Goal: Task Accomplishment & Management: Use online tool/utility

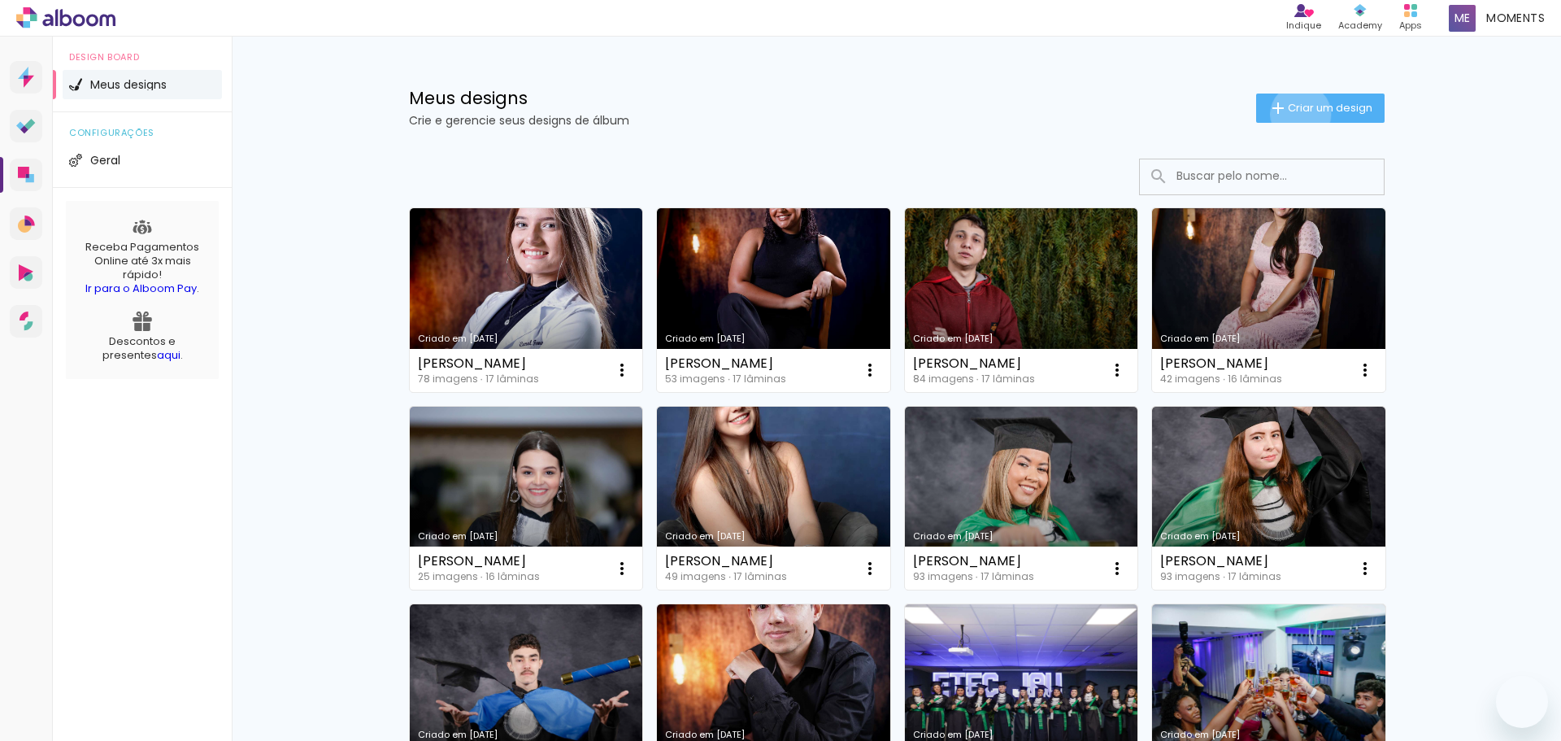
click at [1291, 113] on span "Criar um design" at bounding box center [1330, 107] width 85 height 11
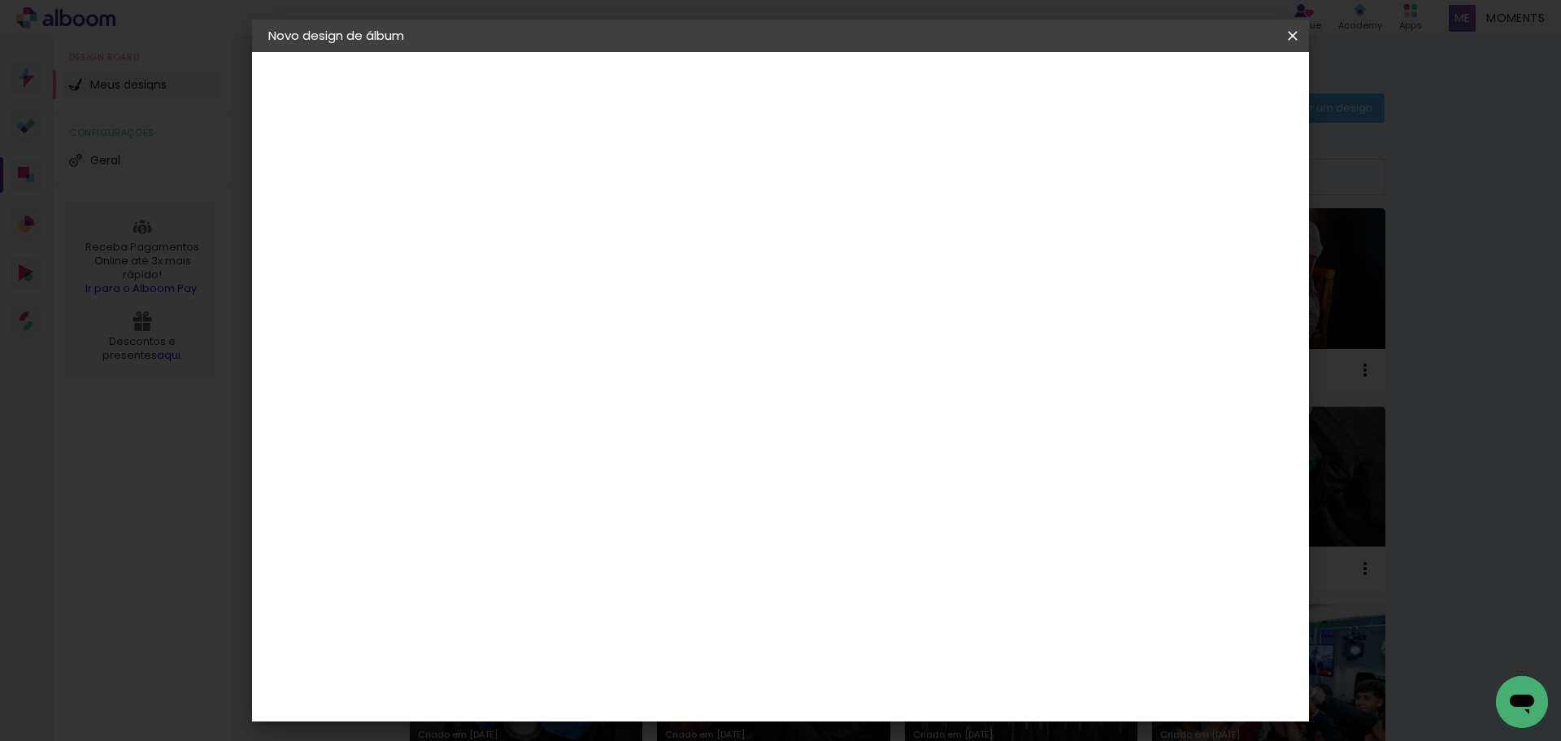
click at [540, 198] on paper-input-container "Título do álbum" at bounding box center [534, 218] width 11 height 41
click at [534, 207] on input at bounding box center [534, 218] width 0 height 25
click at [534, 213] on input at bounding box center [534, 218] width 0 height 25
click at [540, 234] on paper-input-container "Título do álbum" at bounding box center [534, 218] width 11 height 41
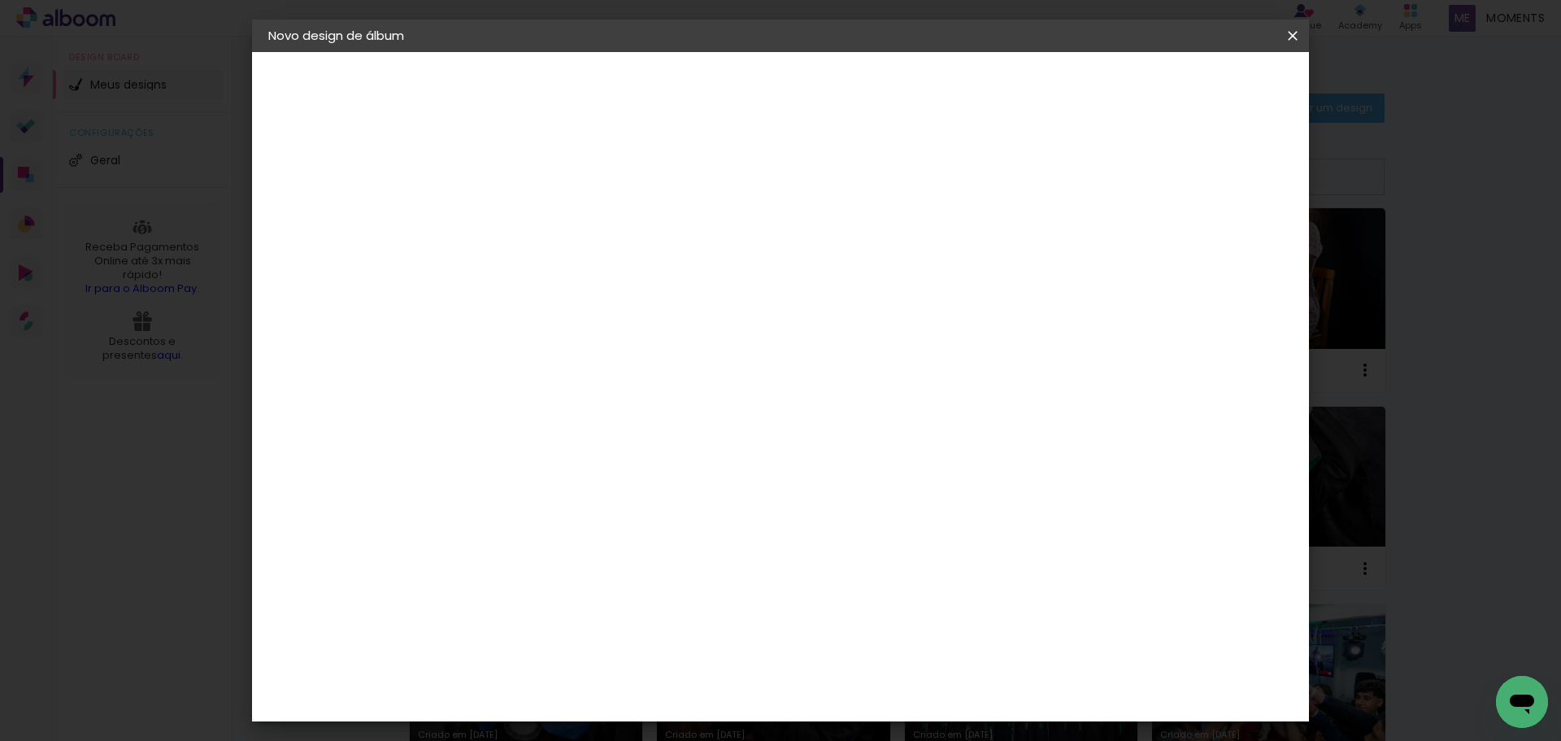
click at [540, 232] on paper-input-container "Título do álbum" at bounding box center [534, 218] width 11 height 41
click at [534, 225] on input at bounding box center [534, 218] width 0 height 25
type input "E"
type input "TESTE DIAGRAMAÇÃO PRÉ"
type paper-input "TESTE DIAGRAMAÇÃO PRÉ"
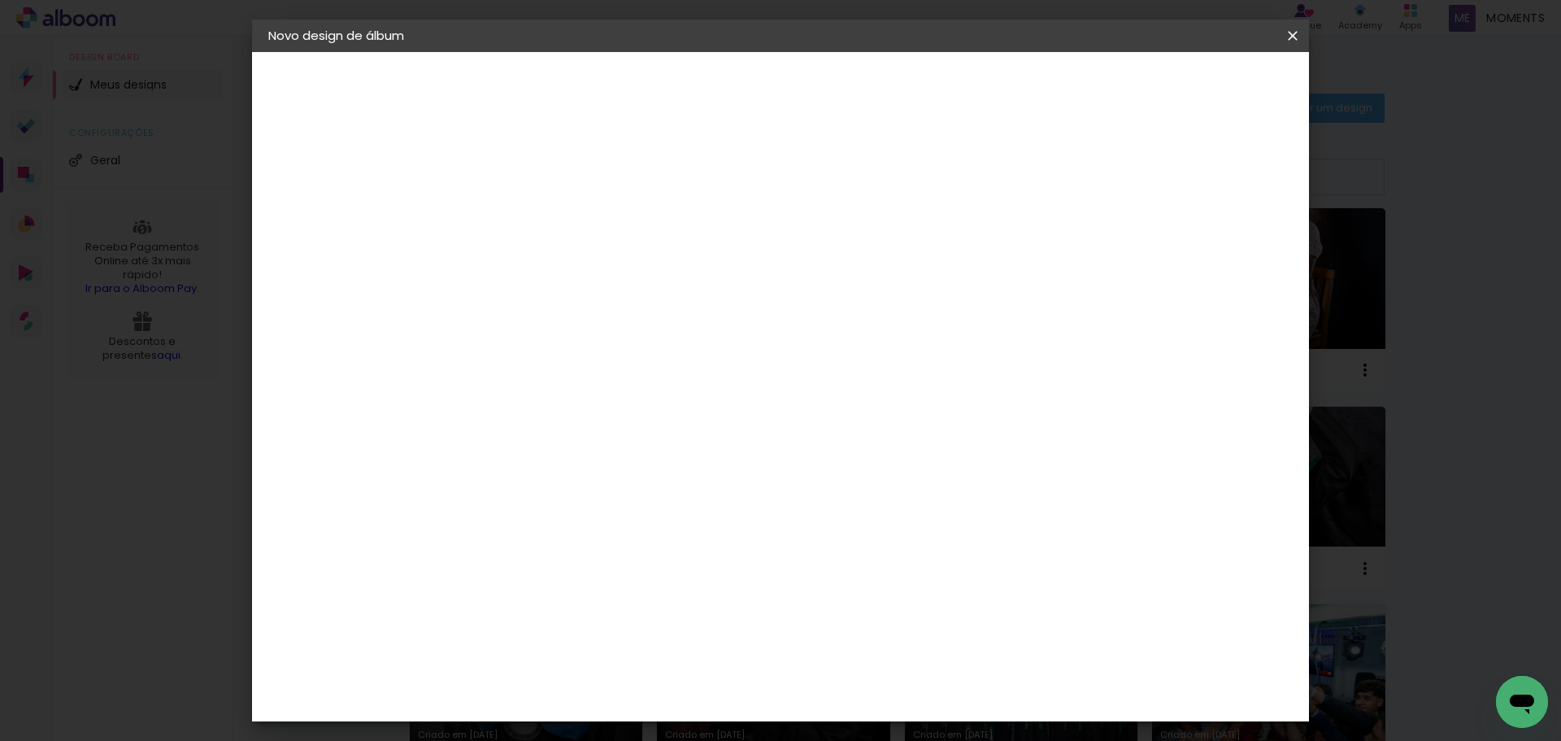
click at [0, 0] on slot "Avançar" at bounding box center [0, 0] width 0 height 0
click at [627, 320] on div at bounding box center [576, 321] width 164 height 2
click at [0, 0] on slot "Avançar" at bounding box center [0, 0] width 0 height 0
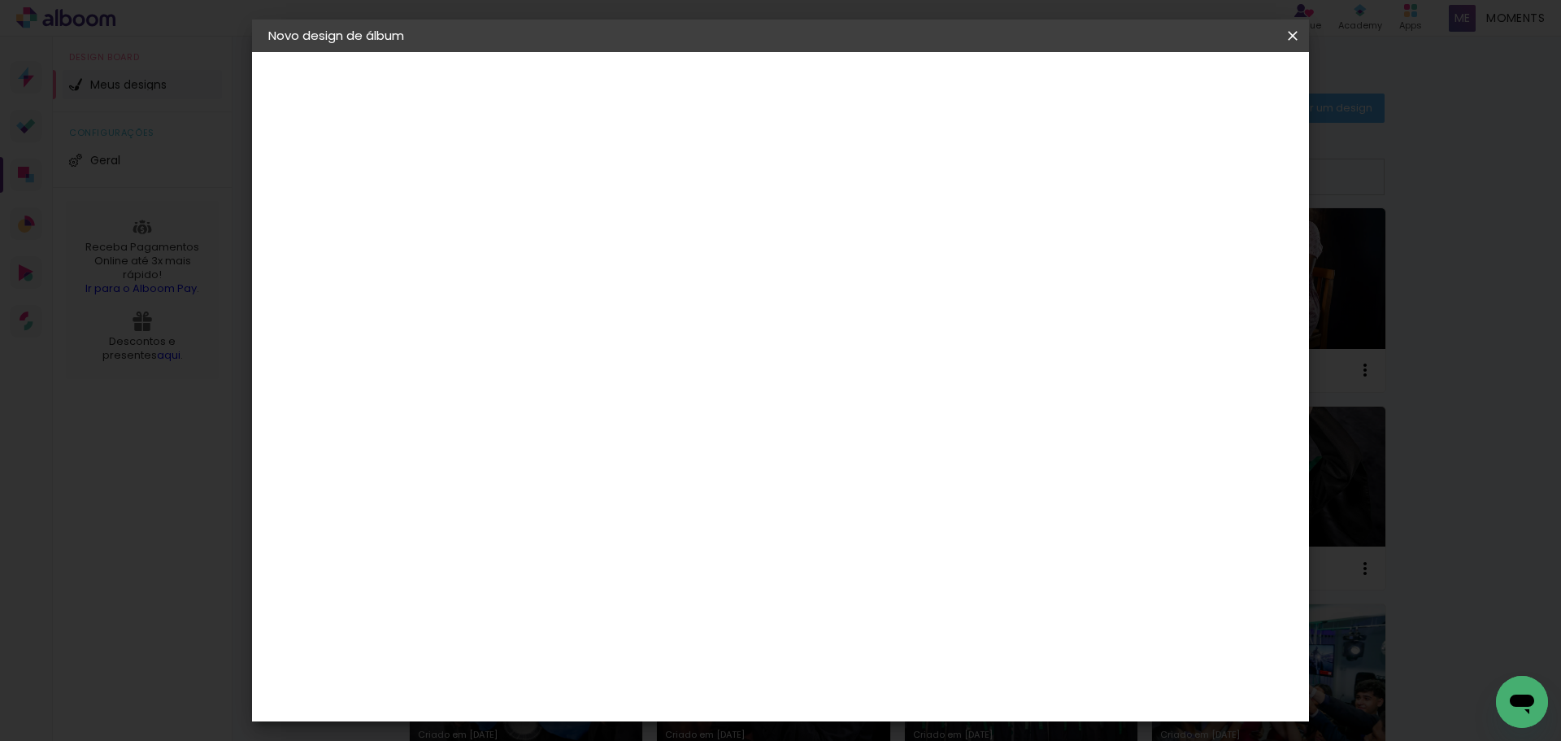
click at [598, 271] on input "text" at bounding box center [565, 283] width 63 height 25
click at [848, 268] on paper-item "Padrão" at bounding box center [886, 270] width 325 height 33
type input "Padrão"
click at [644, 300] on span "20 × 25" at bounding box center [606, 321] width 76 height 43
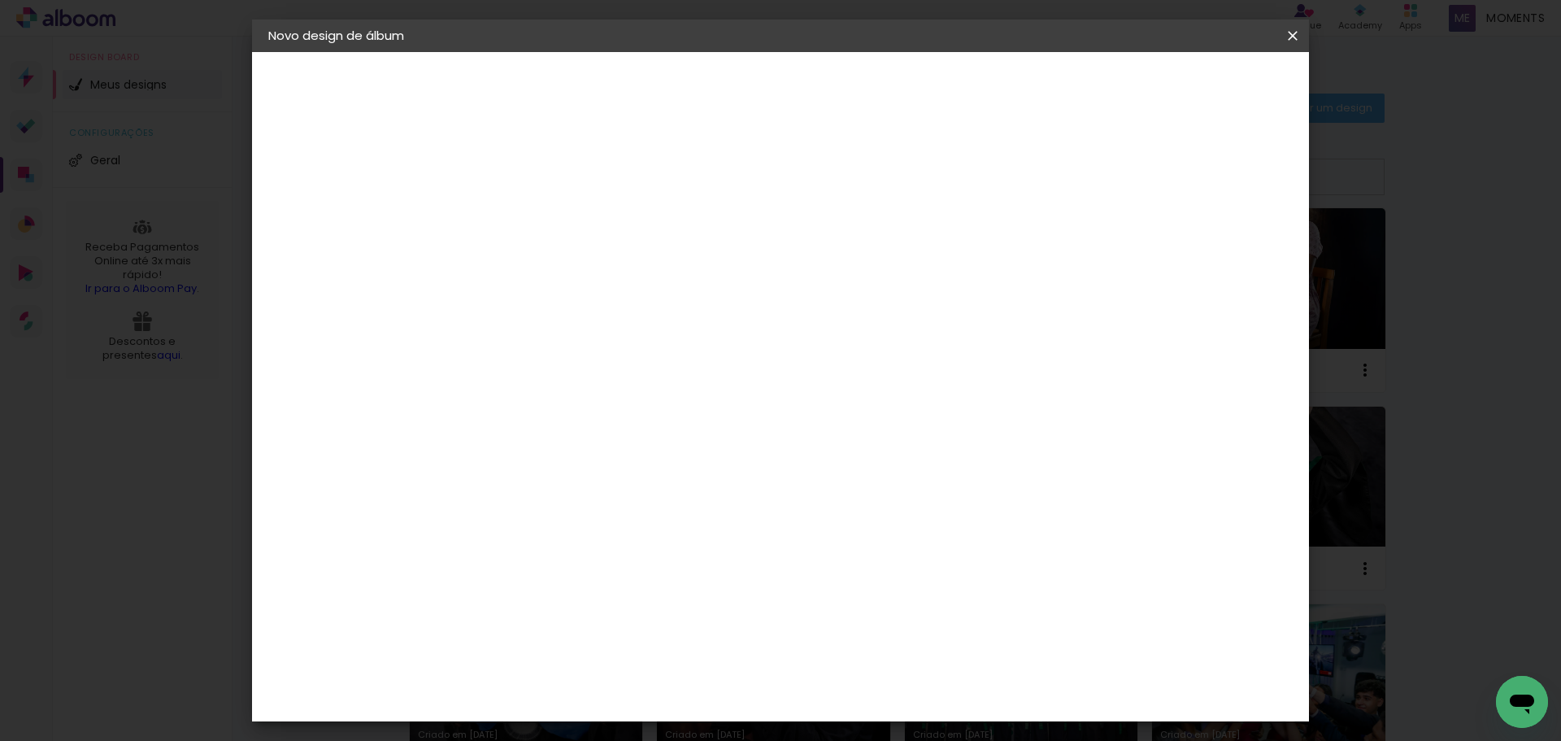
scroll to position [0, 0]
click at [0, 0] on slot "Avançar" at bounding box center [0, 0] width 0 height 0
click at [1191, 89] on span "Iniciar design" at bounding box center [1154, 86] width 74 height 11
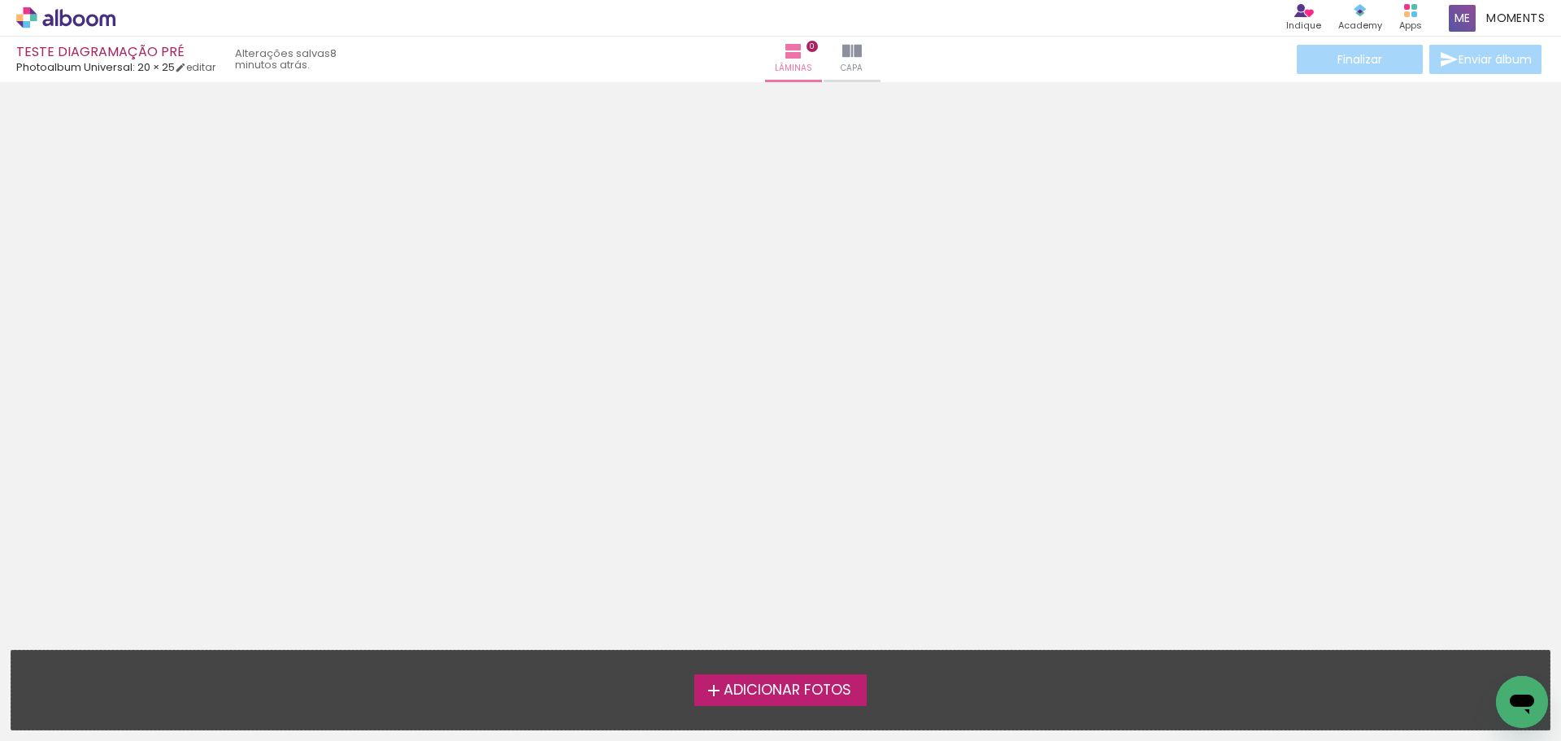
click at [271, 30] on div "› Editor de álbum Indique Indique e ganhe Conteúdo que inspira Academy Produtos…" at bounding box center [780, 18] width 1561 height 37
click at [204, 65] on link "editar" at bounding box center [195, 67] width 41 height 14
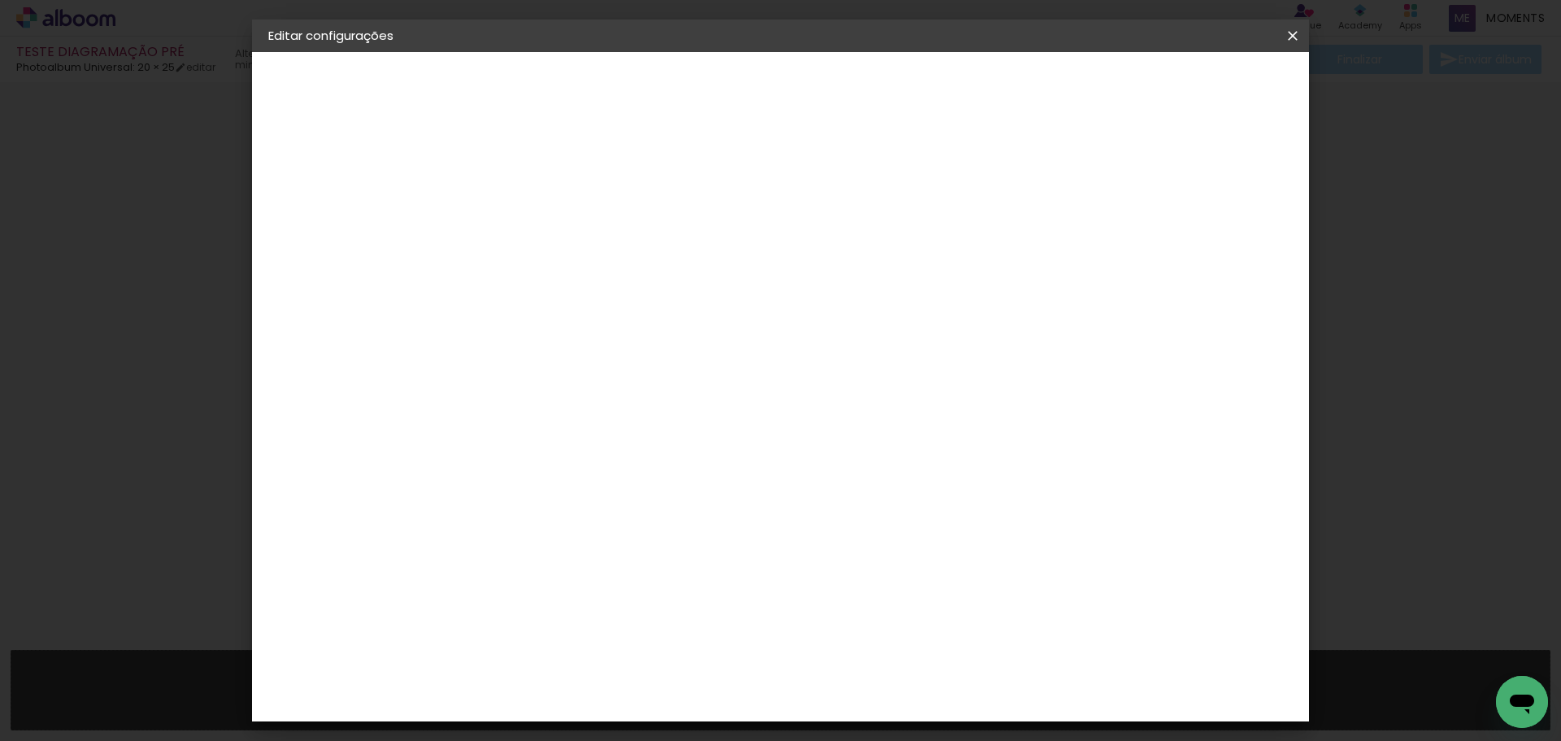
click at [714, 246] on span "25.4" at bounding box center [723, 243] width 42 height 24
click at [720, 238] on span "25.4" at bounding box center [723, 243] width 42 height 24
click at [372, 204] on div "Photoalbum Universal" at bounding box center [338, 200] width 70 height 23
click at [599, 615] on div "Photoalbum Universal" at bounding box center [563, 628] width 79 height 26
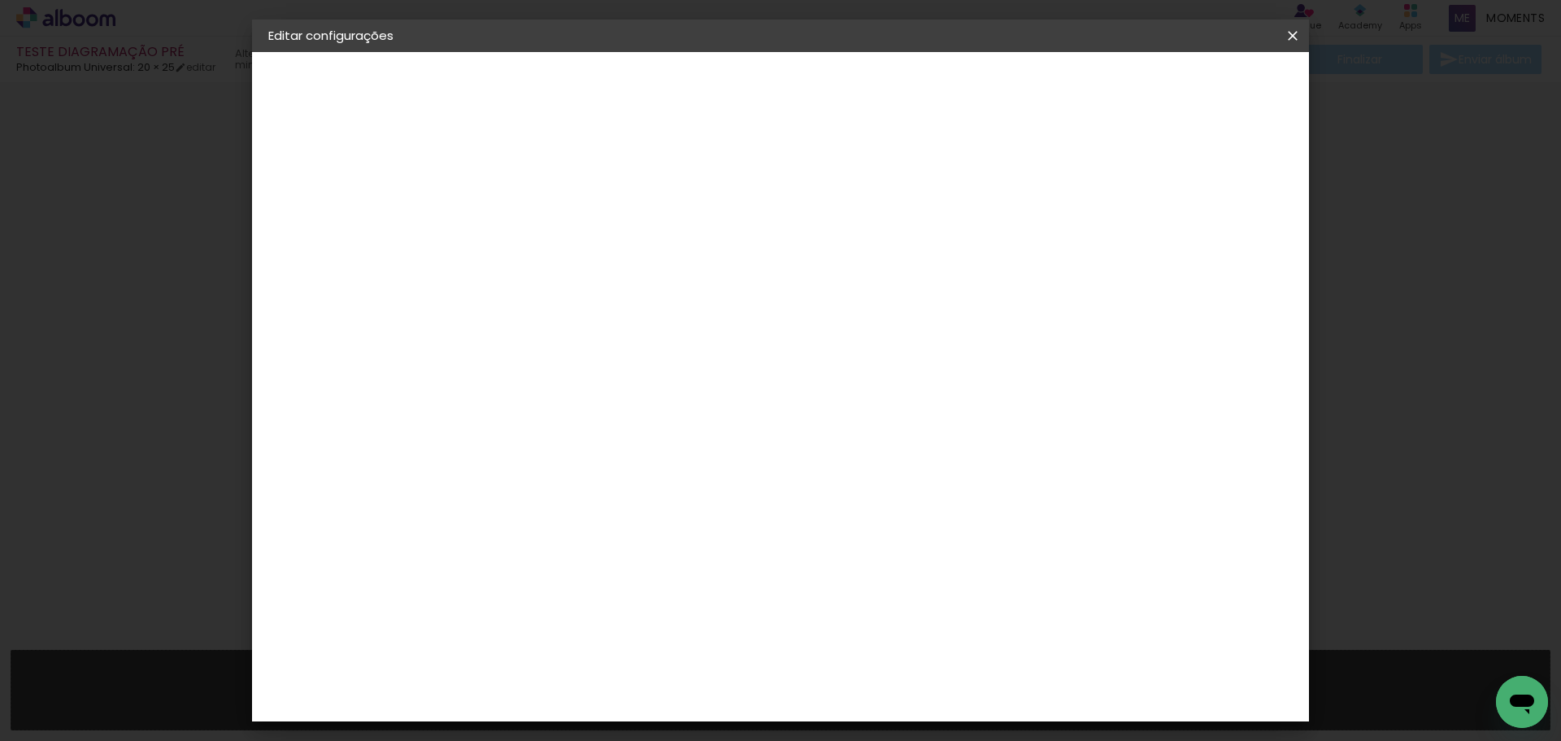
click at [0, 0] on slot "Avançar" at bounding box center [0, 0] width 0 height 0
click at [617, 296] on div at bounding box center [575, 297] width 83 height 2
click at [807, 274] on paper-item "Padrão" at bounding box center [886, 270] width 325 height 33
type input "Padrão"
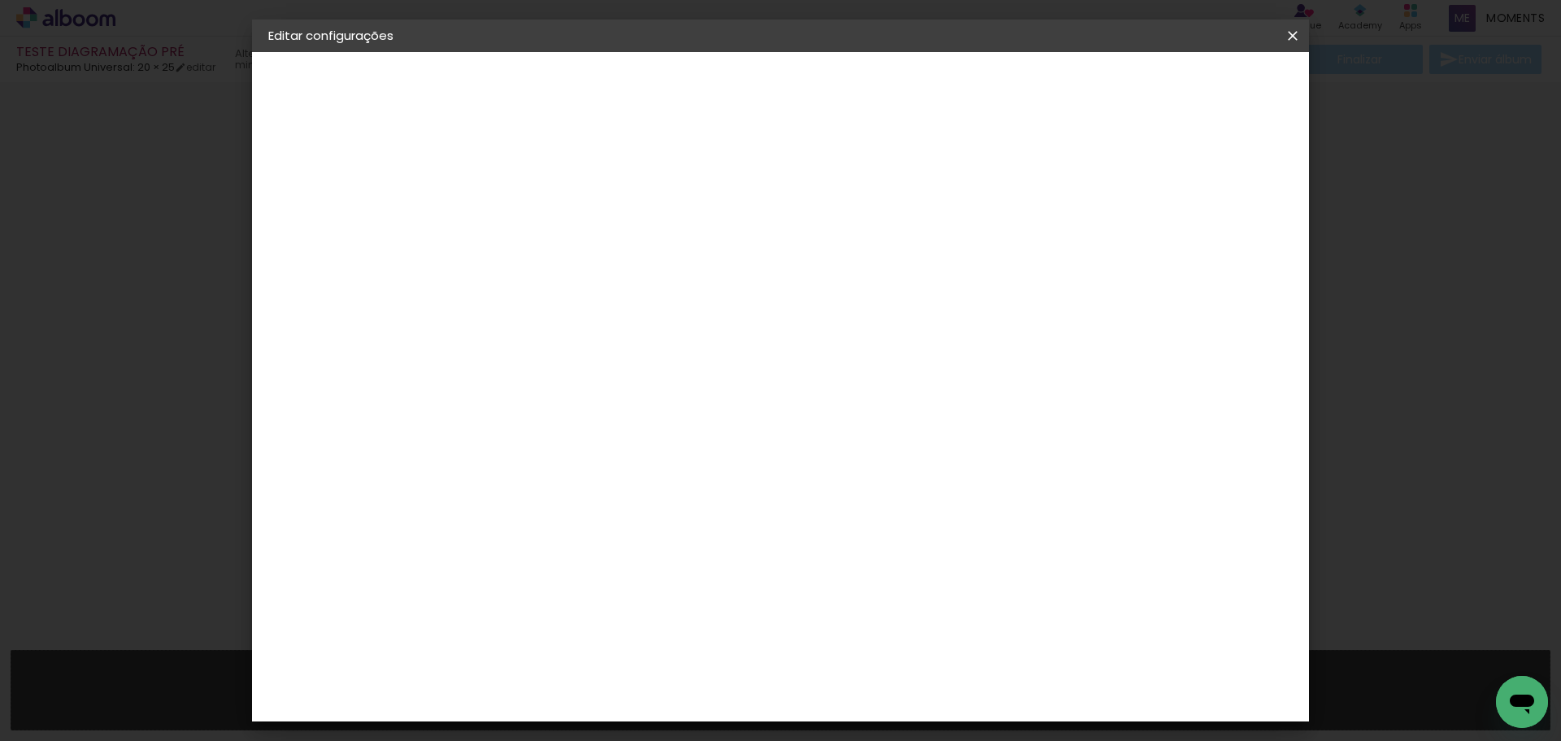
click at [704, 473] on span "25 × 30 cm" at bounding box center [674, 494] width 60 height 43
click at [0, 0] on slot "Avançar" at bounding box center [0, 0] width 0 height 0
click at [738, 243] on span "30.45" at bounding box center [723, 243] width 51 height 24
drag, startPoint x: 737, startPoint y: 240, endPoint x: 673, endPoint y: 240, distance: 64.2
click at [673, 240] on div "30.45 cm" at bounding box center [733, 243] width 295 height 41
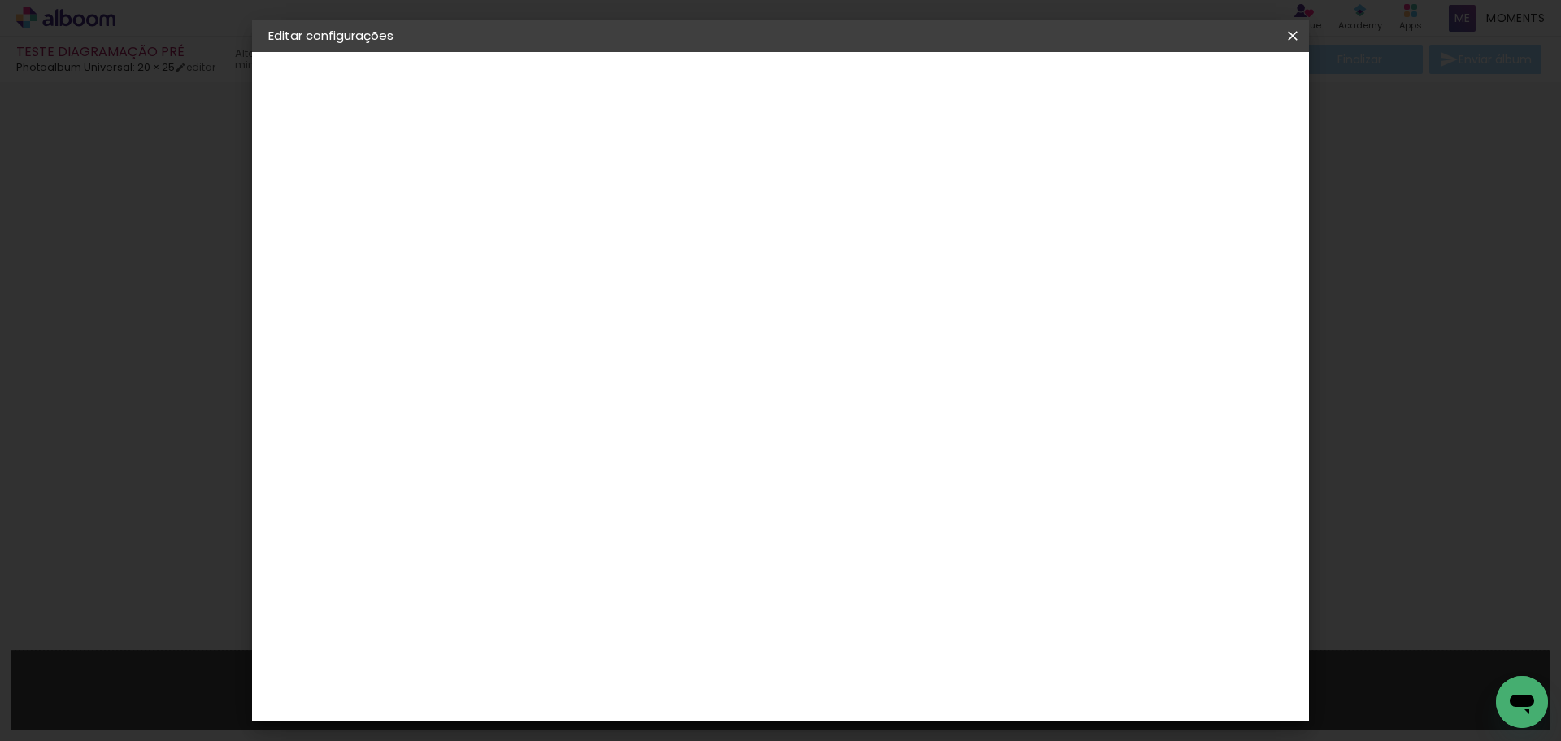
drag, startPoint x: 673, startPoint y: 240, endPoint x: 792, endPoint y: 251, distance: 120.1
click at [790, 251] on div "30.45 cm" at bounding box center [733, 243] width 295 height 41
click at [792, 251] on div "30.45 cm" at bounding box center [733, 243] width 295 height 41
drag, startPoint x: 855, startPoint y: 568, endPoint x: 874, endPoint y: 586, distance: 27.0
click at [871, 581] on div "60.9 cm" at bounding box center [881, 586] width 590 height 41
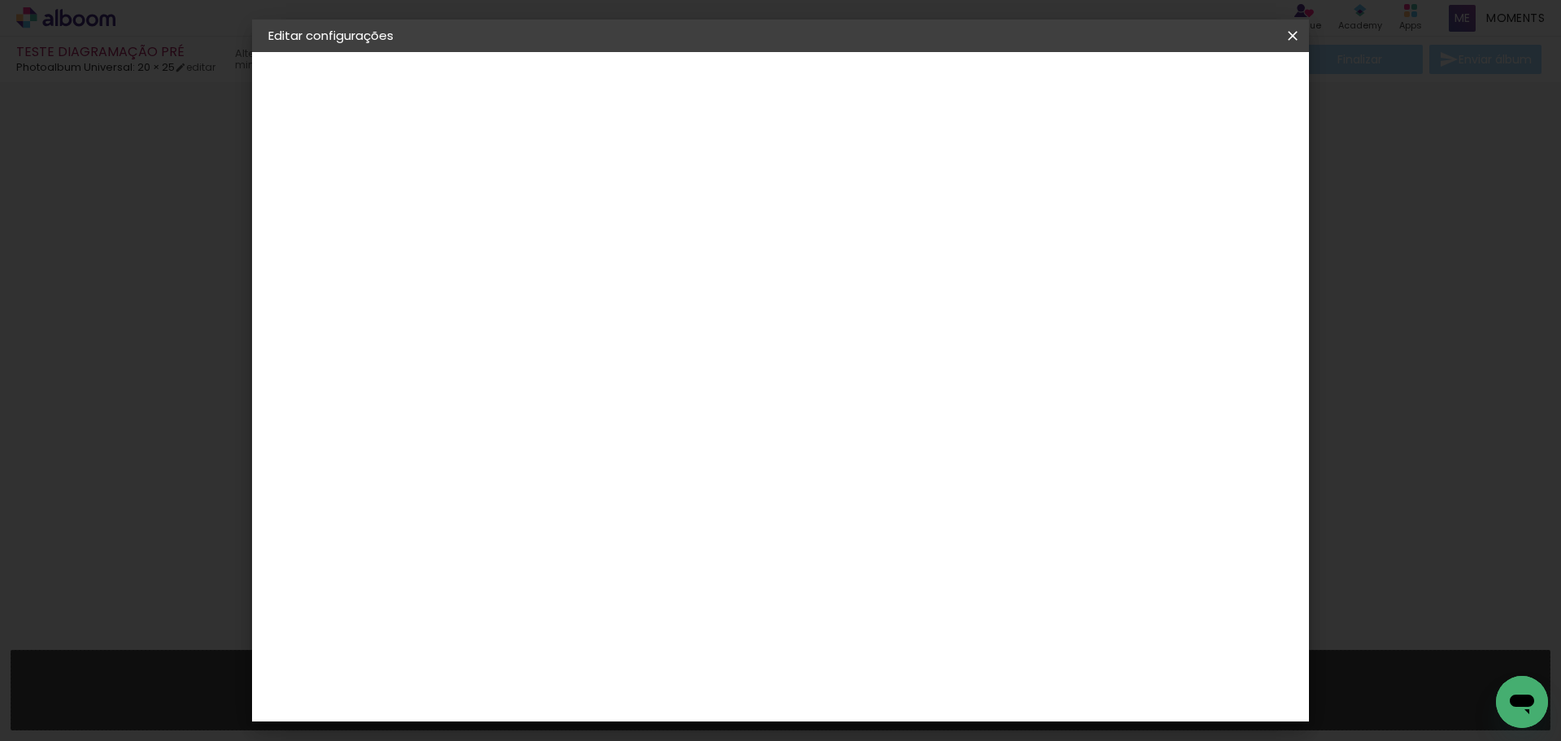
click at [871, 590] on span "60.9" at bounding box center [871, 586] width 41 height 24
click at [870, 590] on span "60.9" at bounding box center [871, 586] width 41 height 24
click at [1208, 94] on paper-button "Salvar configurações" at bounding box center [1131, 86] width 153 height 28
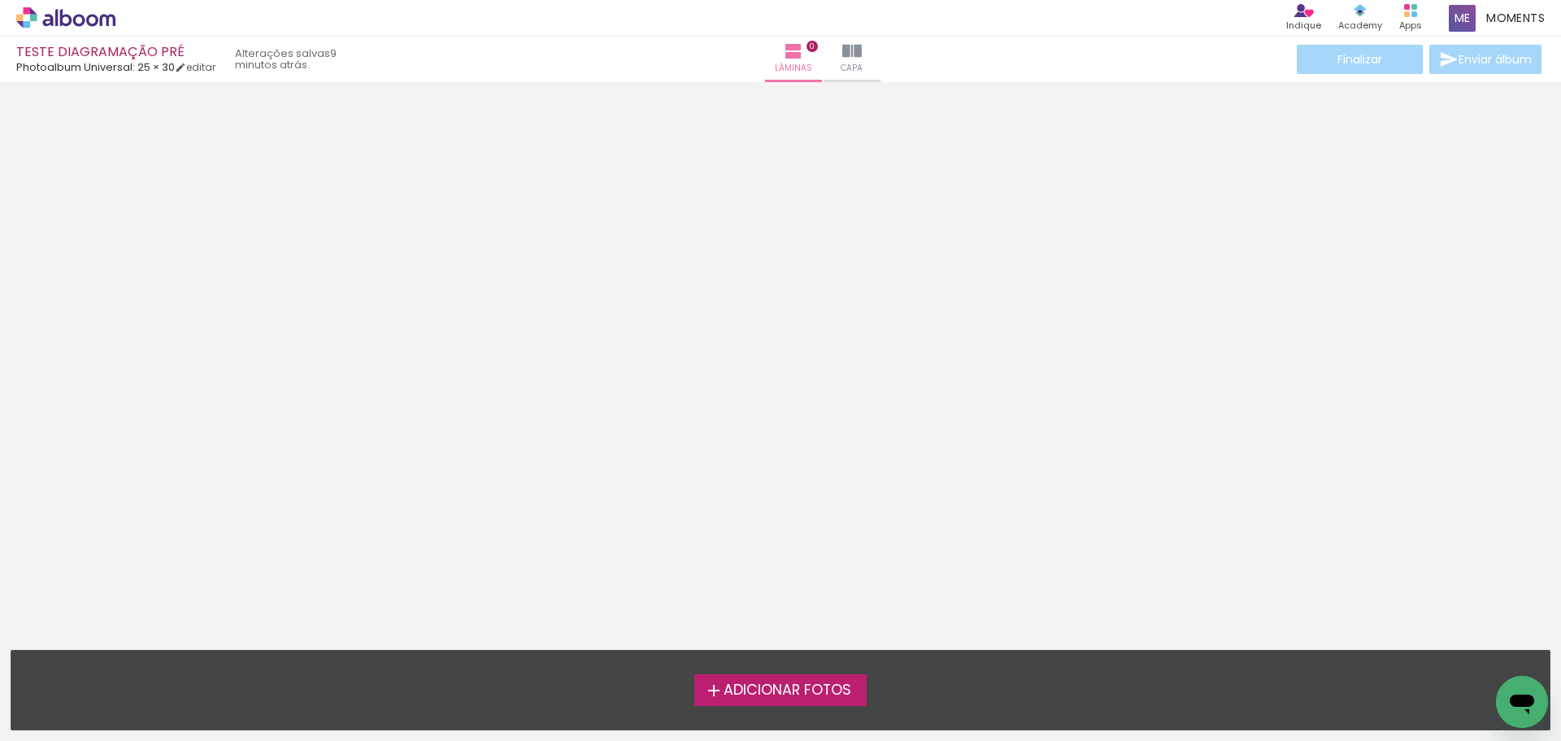
click at [982, 259] on div at bounding box center [780, 335] width 1561 height 495
click at [987, 259] on div at bounding box center [780, 335] width 1561 height 495
click at [807, 436] on div at bounding box center [780, 335] width 1561 height 495
